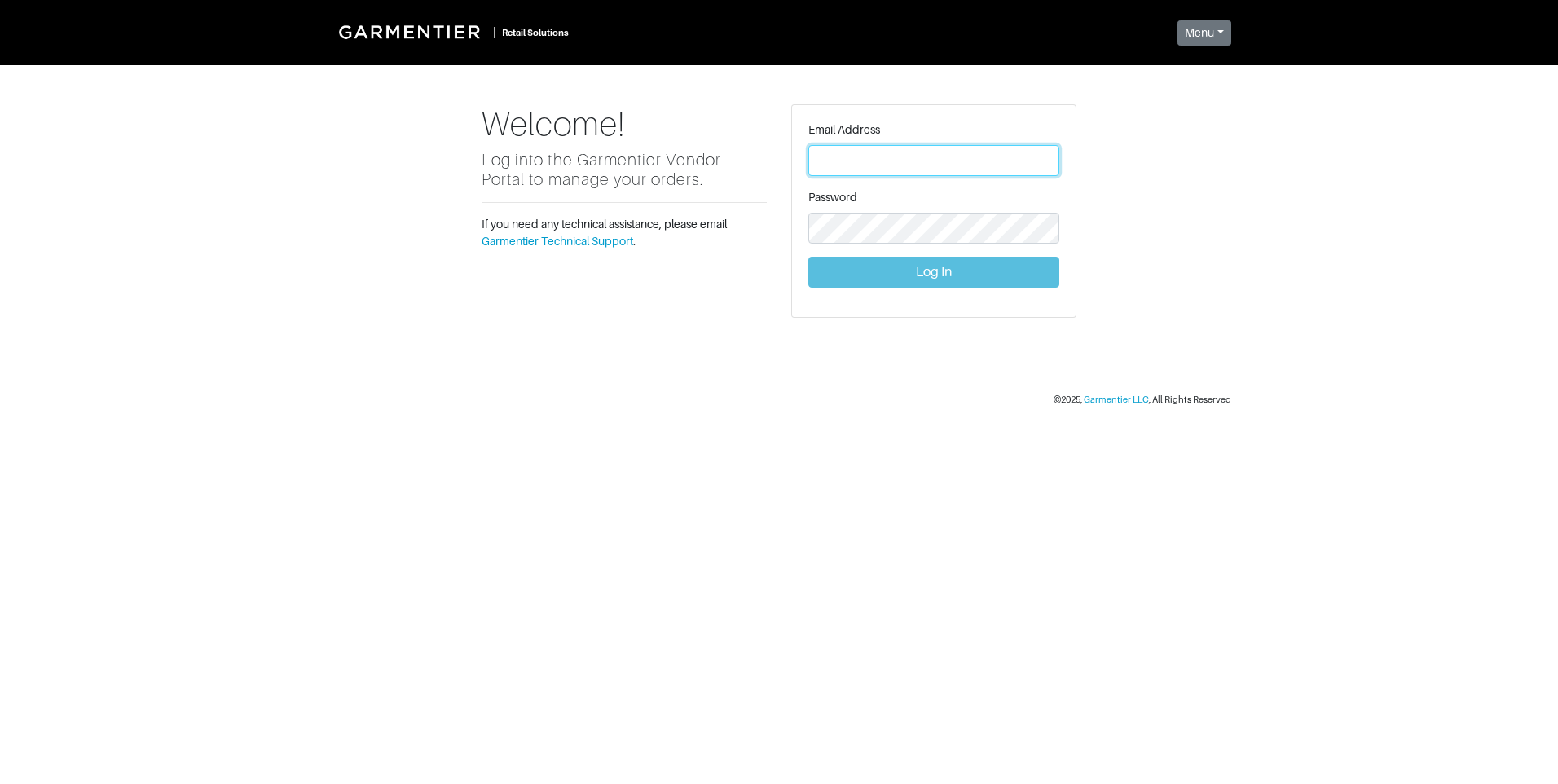
type input "[PERSON_NAME][EMAIL_ADDRESS][DOMAIN_NAME]"
click at [980, 257] on button "Log In" at bounding box center [934, 272] width 251 height 31
